Goal: Find specific page/section: Find specific page/section

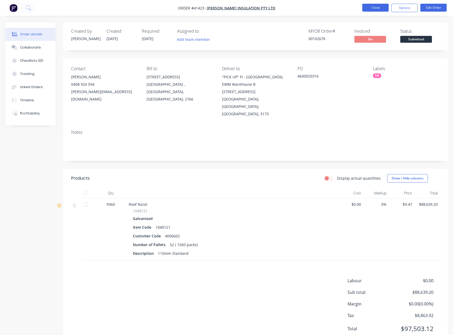
click at [378, 9] on button "Close" at bounding box center [375, 8] width 26 height 8
